Goal: Check status: Check status

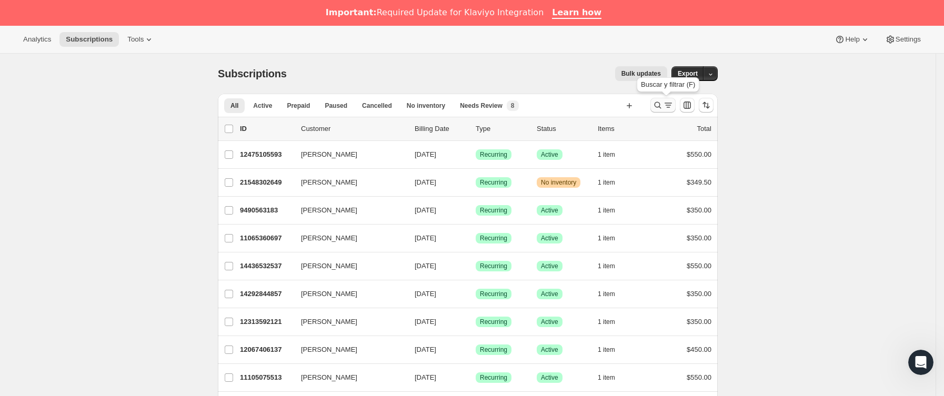
click at [655, 108] on button "Buscar y filtrar resultados" at bounding box center [663, 105] width 25 height 15
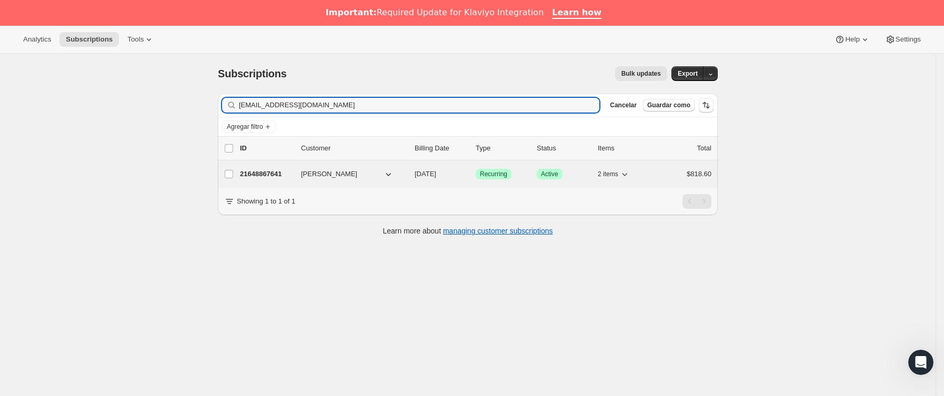
type input "[EMAIL_ADDRESS][DOMAIN_NAME]"
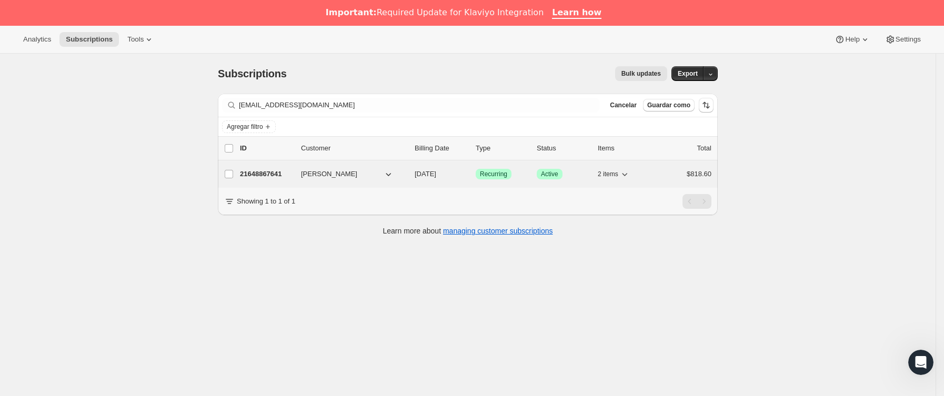
click at [335, 171] on span "[PERSON_NAME]" at bounding box center [329, 174] width 56 height 11
click at [262, 182] on div "21648867641 [PERSON_NAME] [DATE] Logrado Recurring Logrado Active 2 items $818.…" at bounding box center [476, 174] width 472 height 15
